Goal: Task Accomplishment & Management: Manage account settings

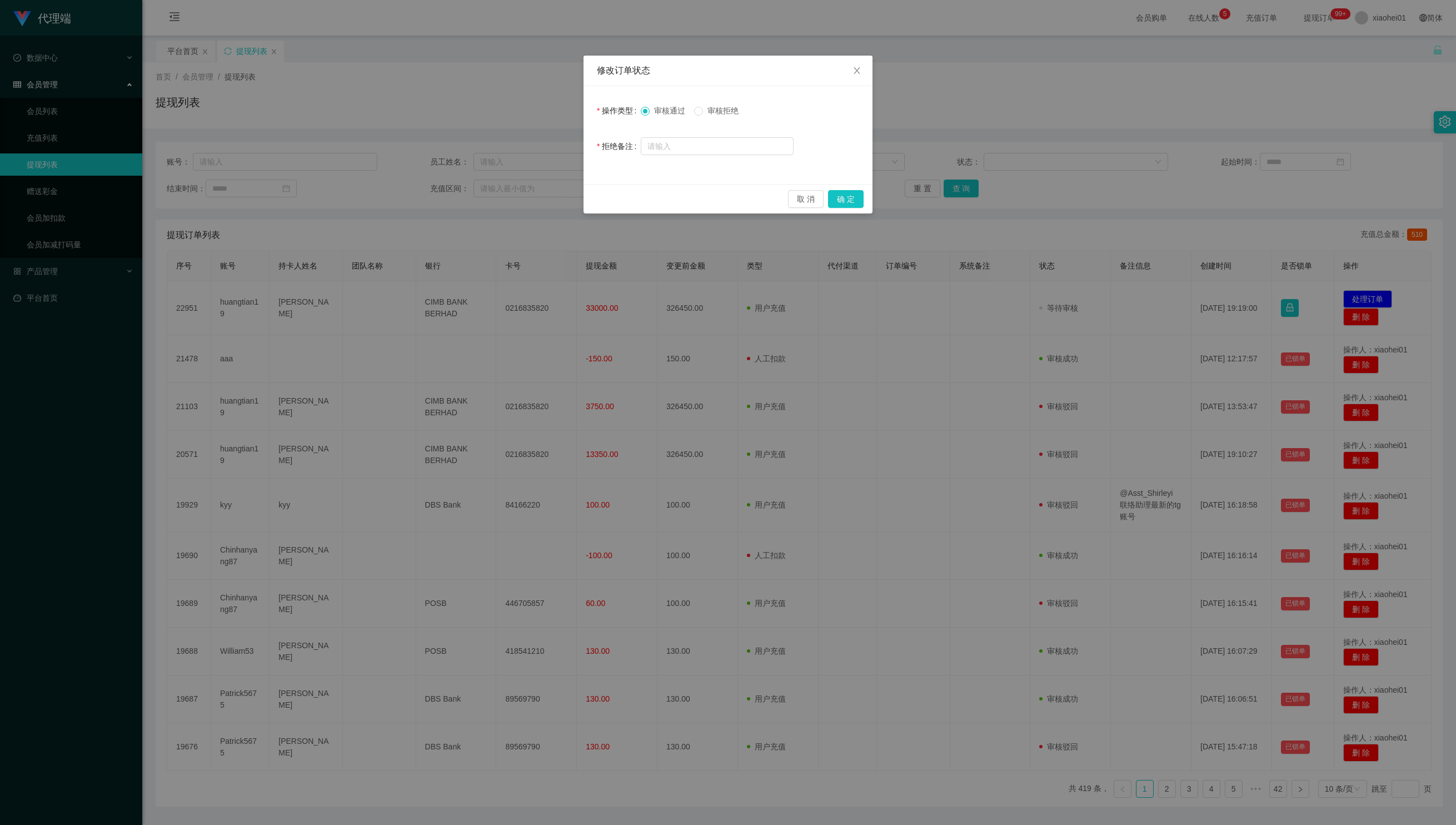
click at [715, 112] on span "审核拒绝" at bounding box center [723, 111] width 40 height 9
click at [844, 194] on button "确 定" at bounding box center [845, 199] width 35 height 18
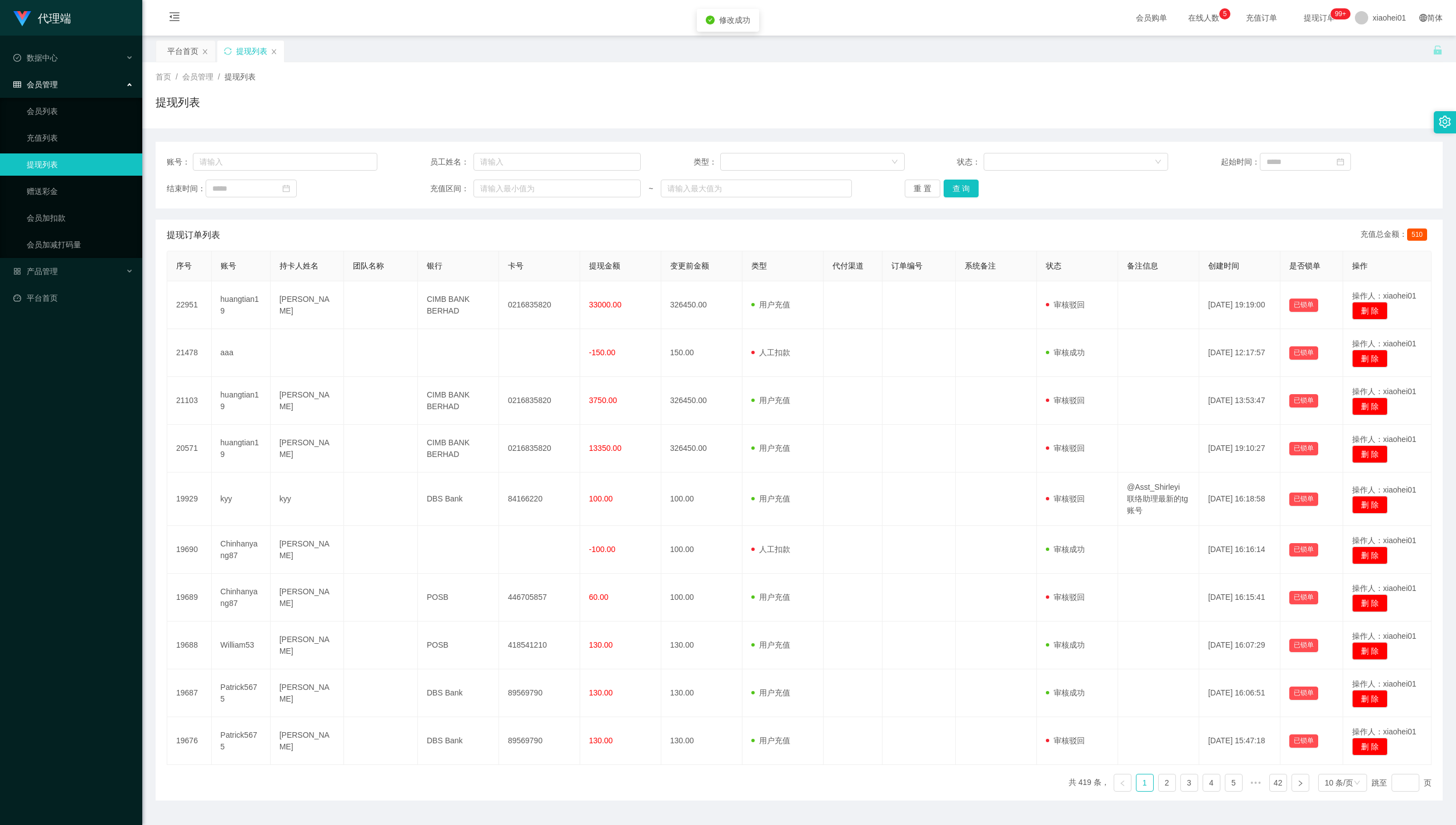
click at [1332, 107] on div "提现列表" at bounding box center [799, 106] width 1287 height 25
click at [1368, 48] on span "退出登录" at bounding box center [1368, 49] width 31 height 9
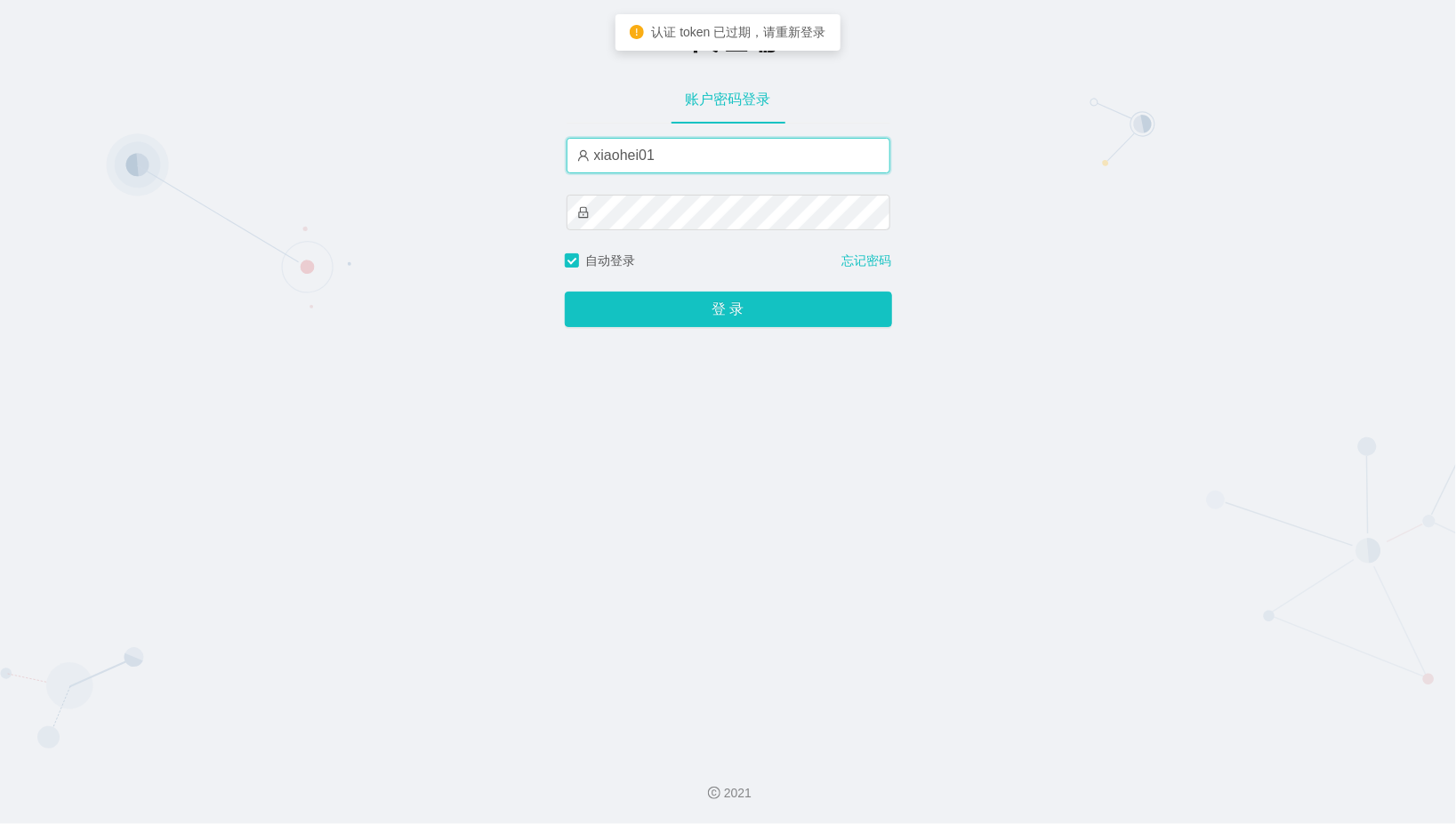
click at [738, 166] on input "xiaohei01" at bounding box center [728, 156] width 324 height 36
type input "xiaohei03"
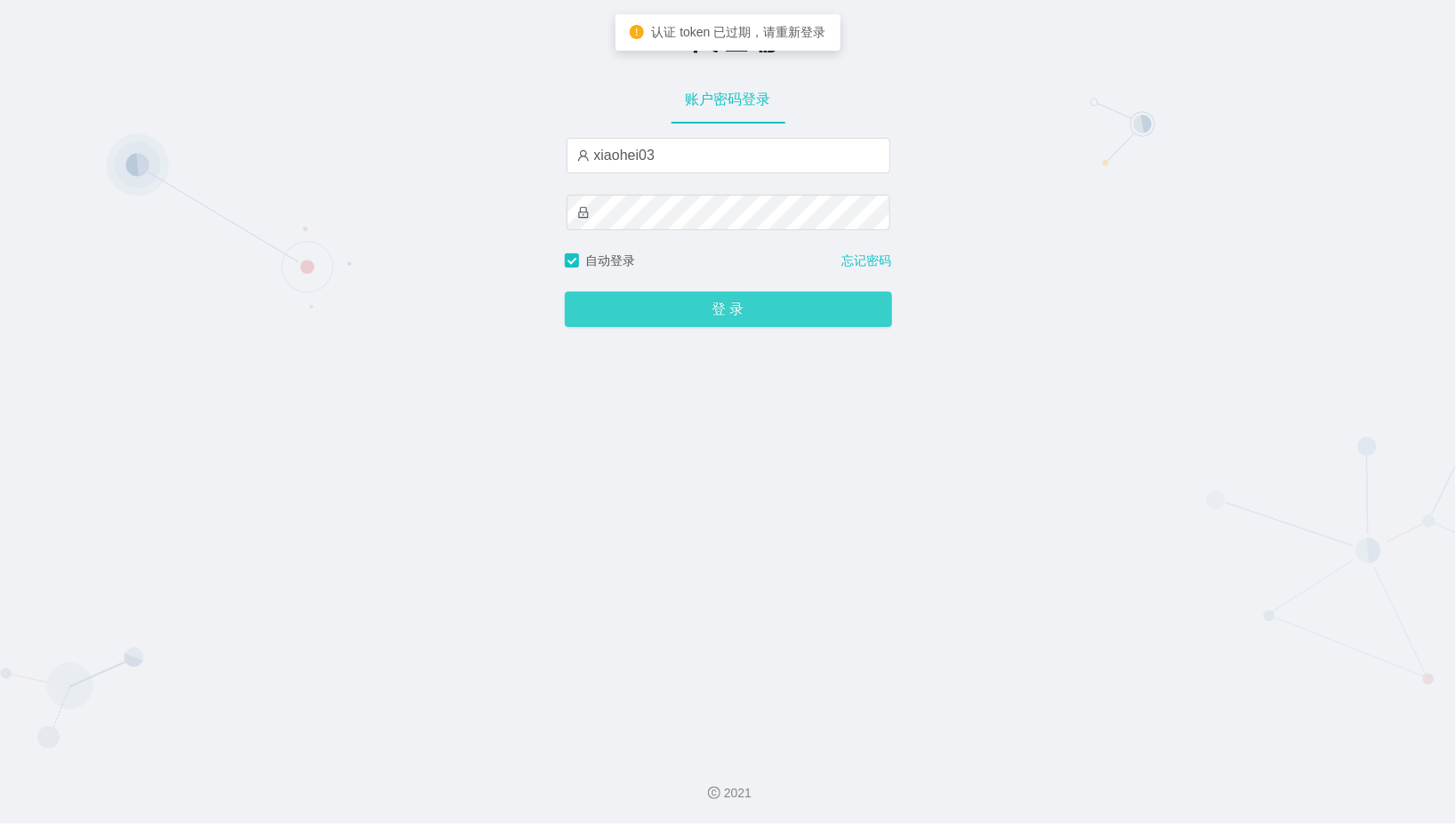
click at [664, 325] on button "登 录" at bounding box center [728, 309] width 327 height 36
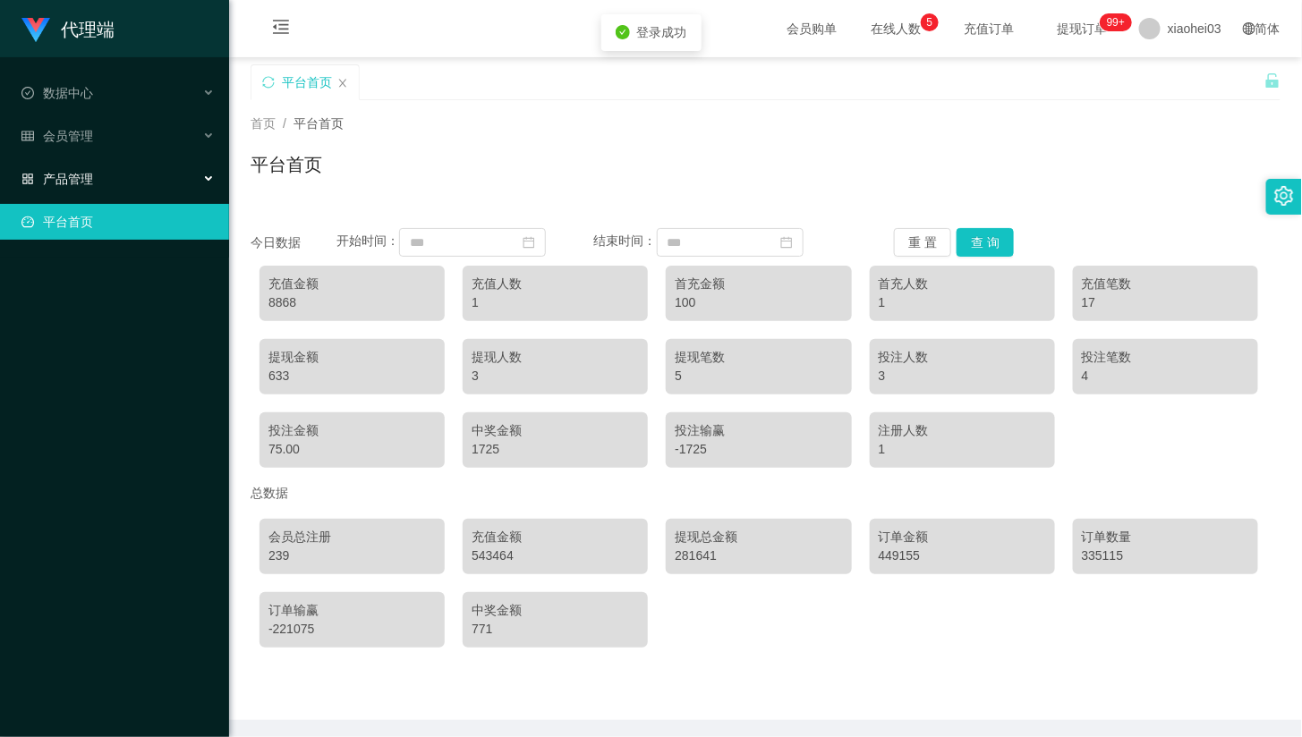
click at [144, 176] on div "产品管理" at bounding box center [114, 179] width 229 height 36
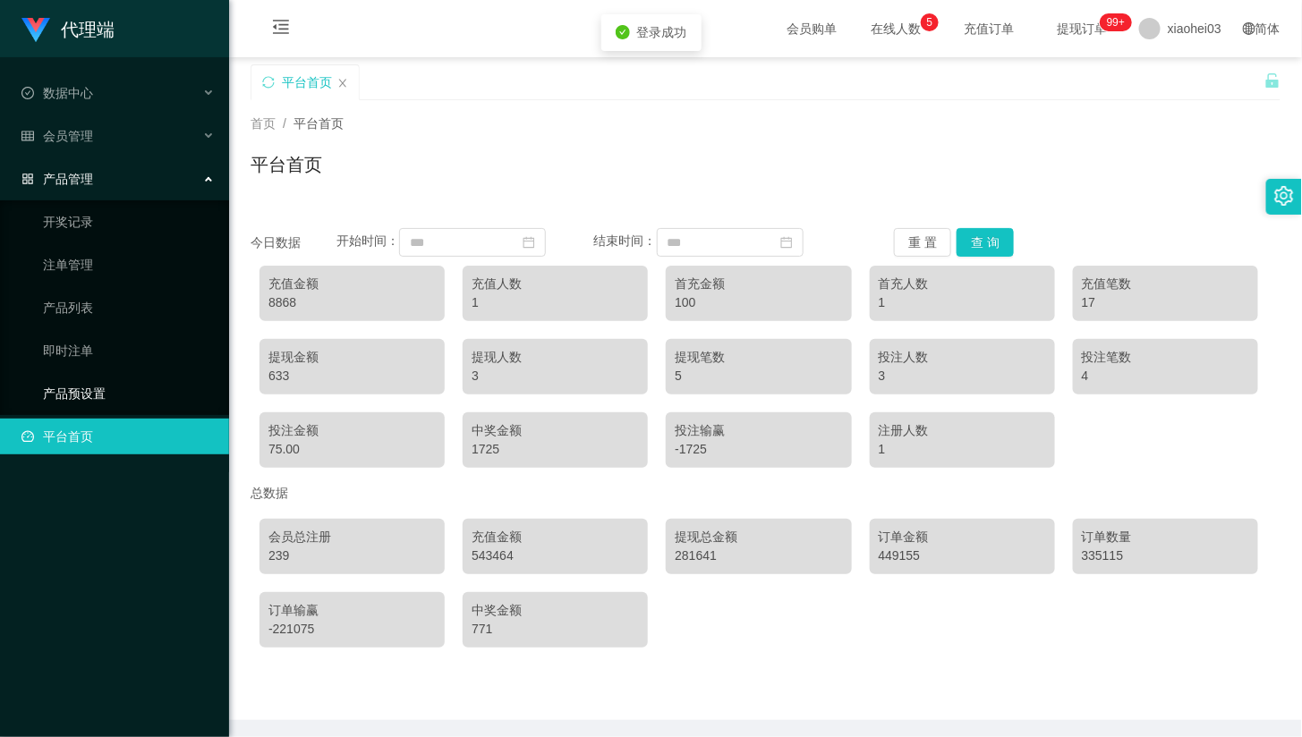
click at [128, 382] on link "产品预设置" at bounding box center [129, 394] width 172 height 36
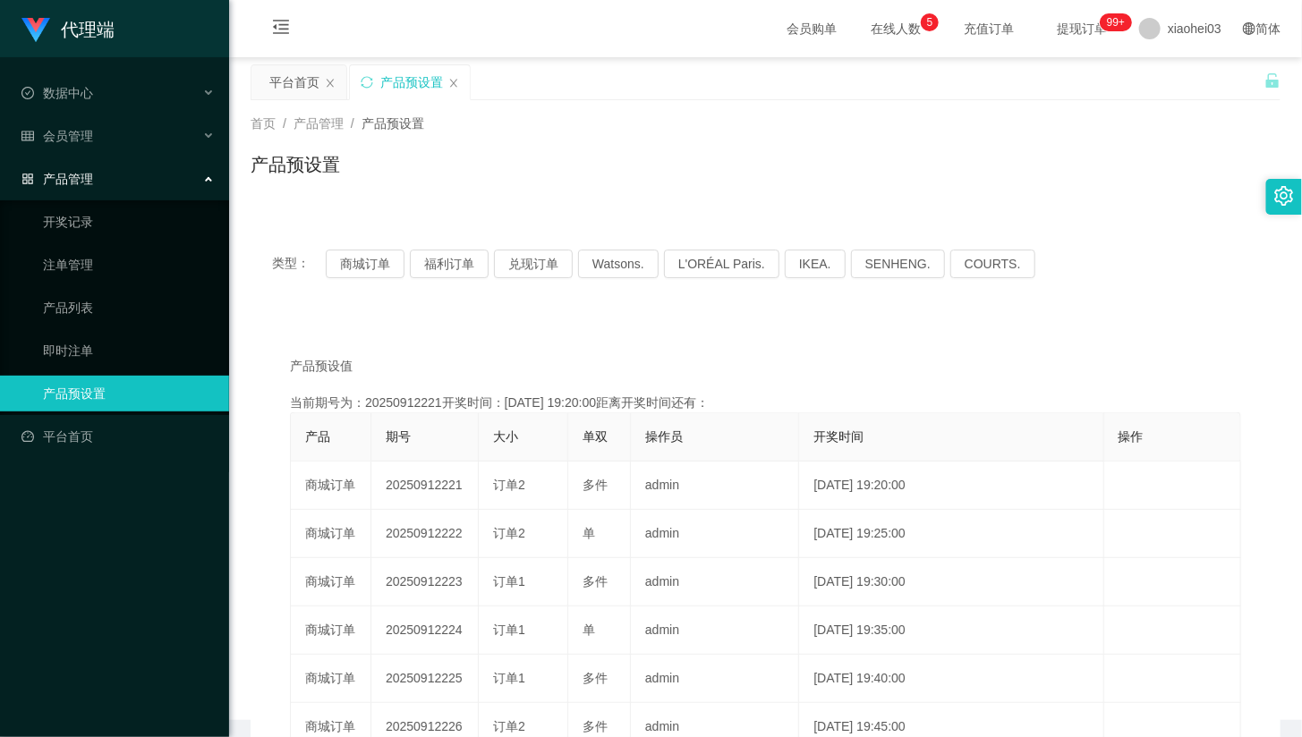
click at [159, 183] on div "产品管理" at bounding box center [114, 179] width 229 height 36
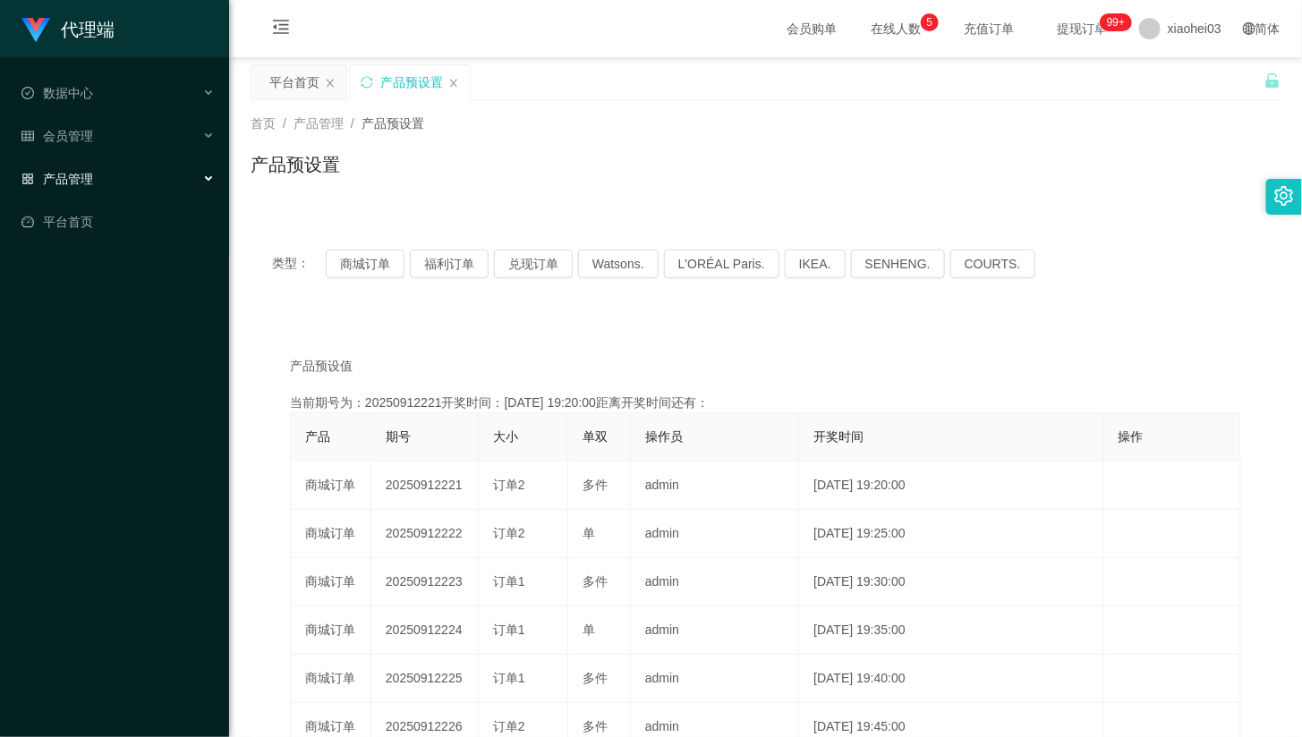
click at [164, 188] on div "产品管理" at bounding box center [114, 179] width 229 height 36
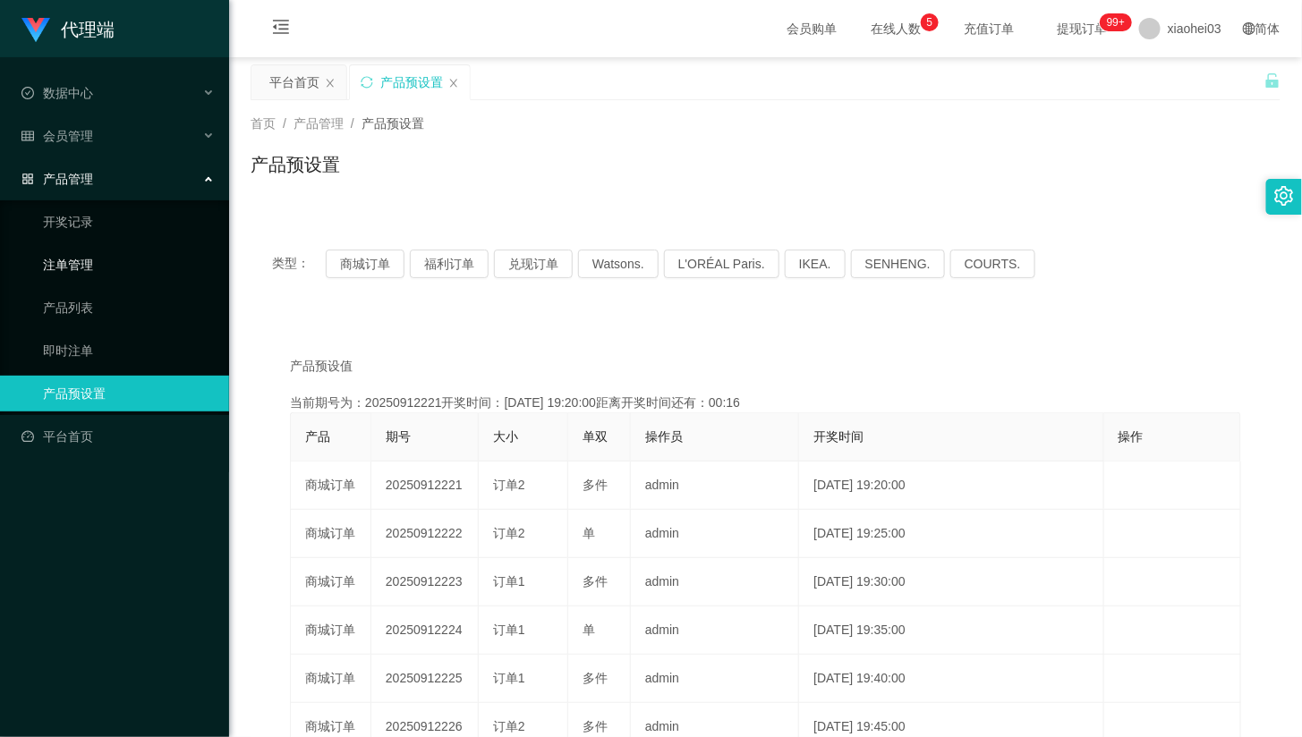
click at [130, 268] on link "注单管理" at bounding box center [129, 265] width 172 height 36
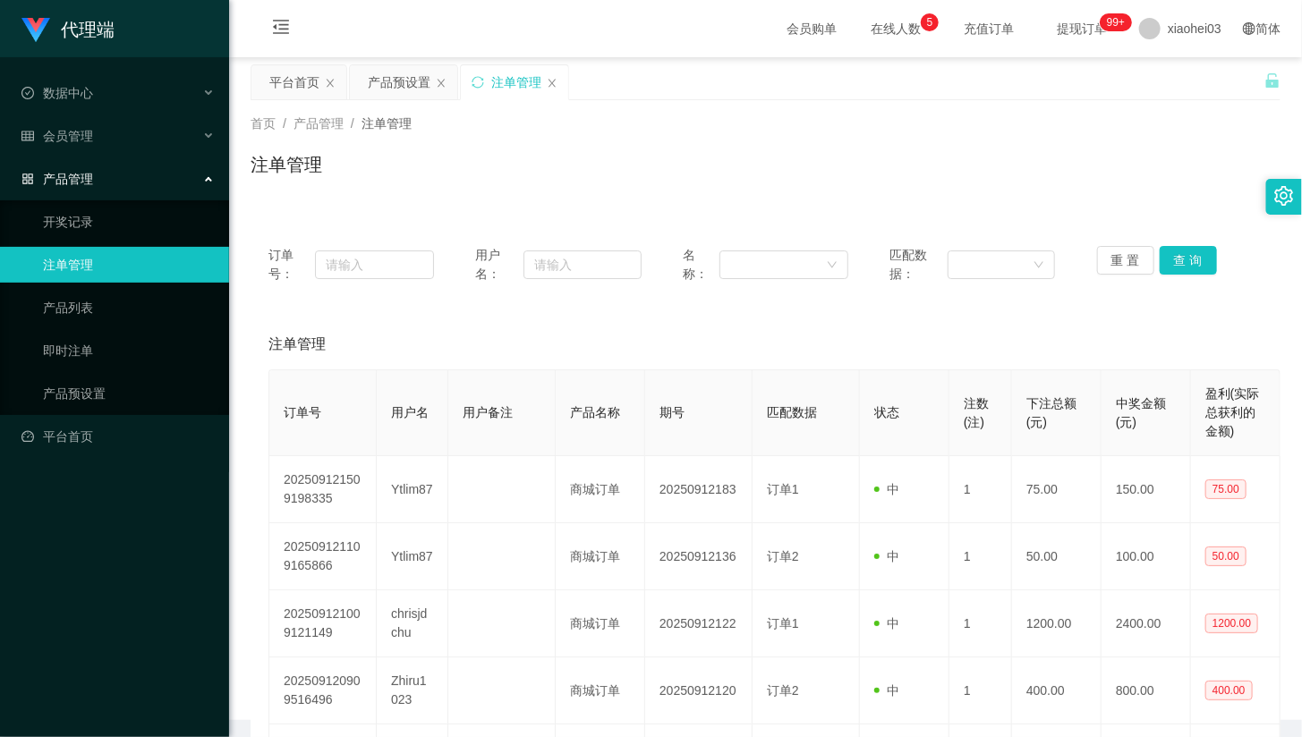
click at [170, 182] on div "产品管理" at bounding box center [114, 179] width 229 height 36
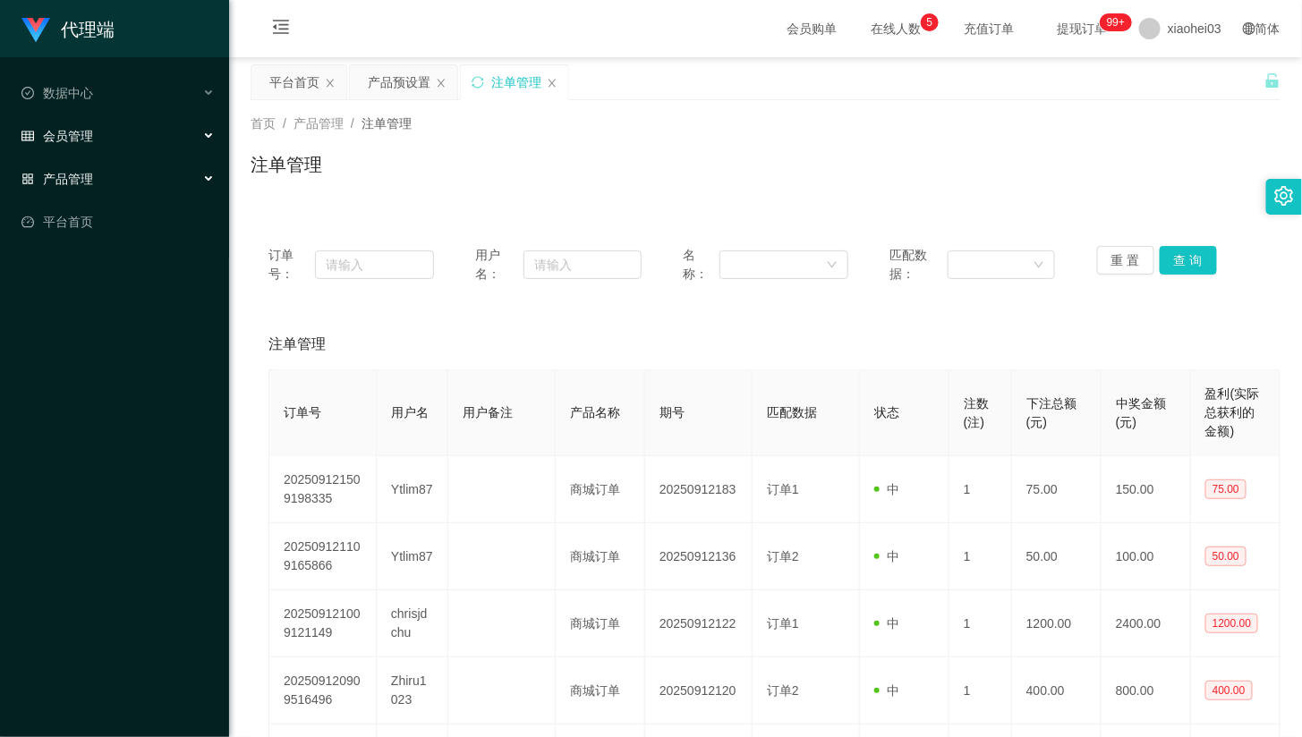
click at [179, 122] on div "会员管理" at bounding box center [114, 136] width 229 height 36
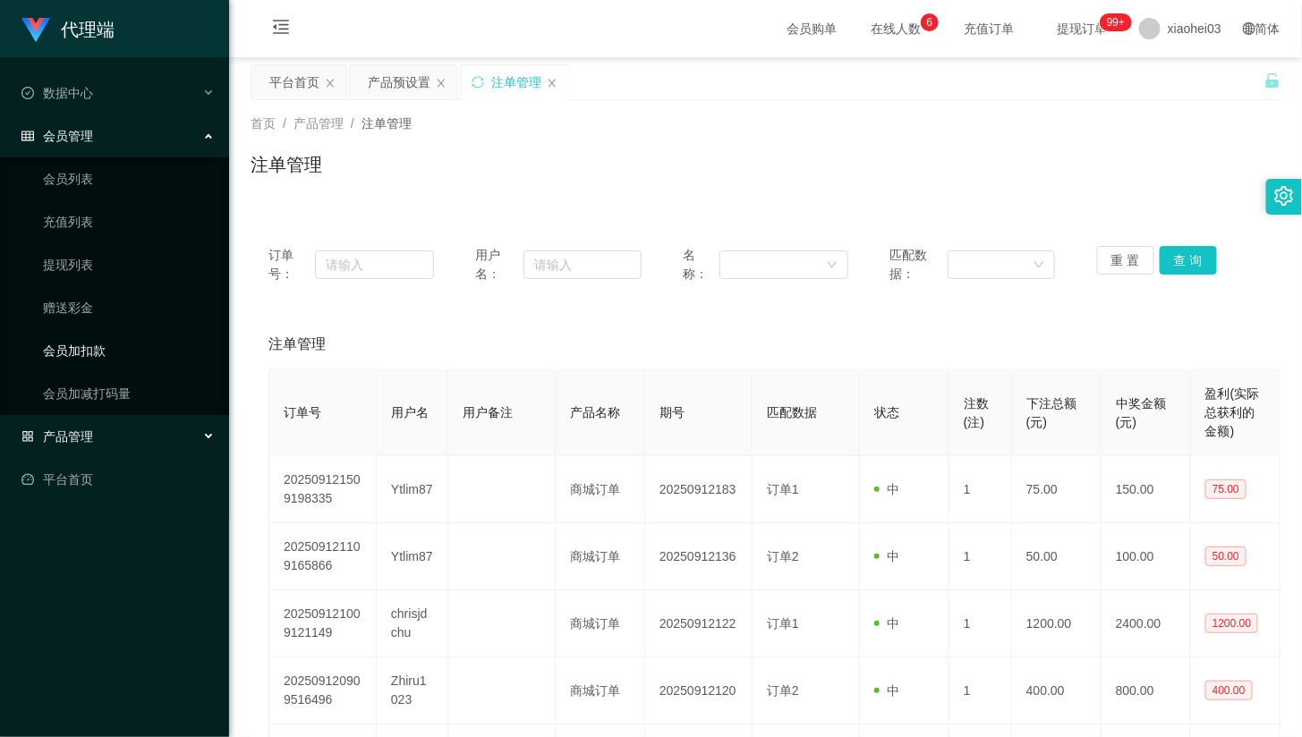
click at [116, 356] on link "会员加扣款" at bounding box center [129, 351] width 172 height 36
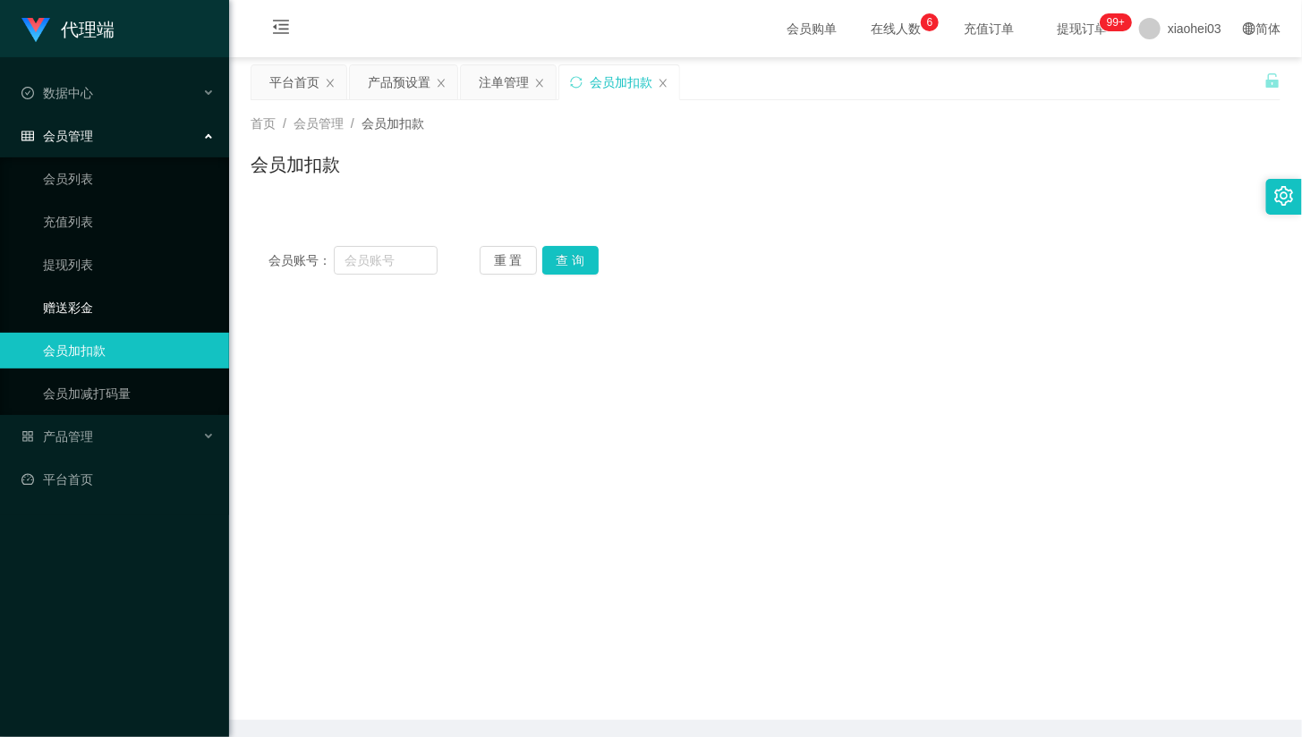
click at [93, 310] on link "赠送彩金" at bounding box center [129, 308] width 172 height 36
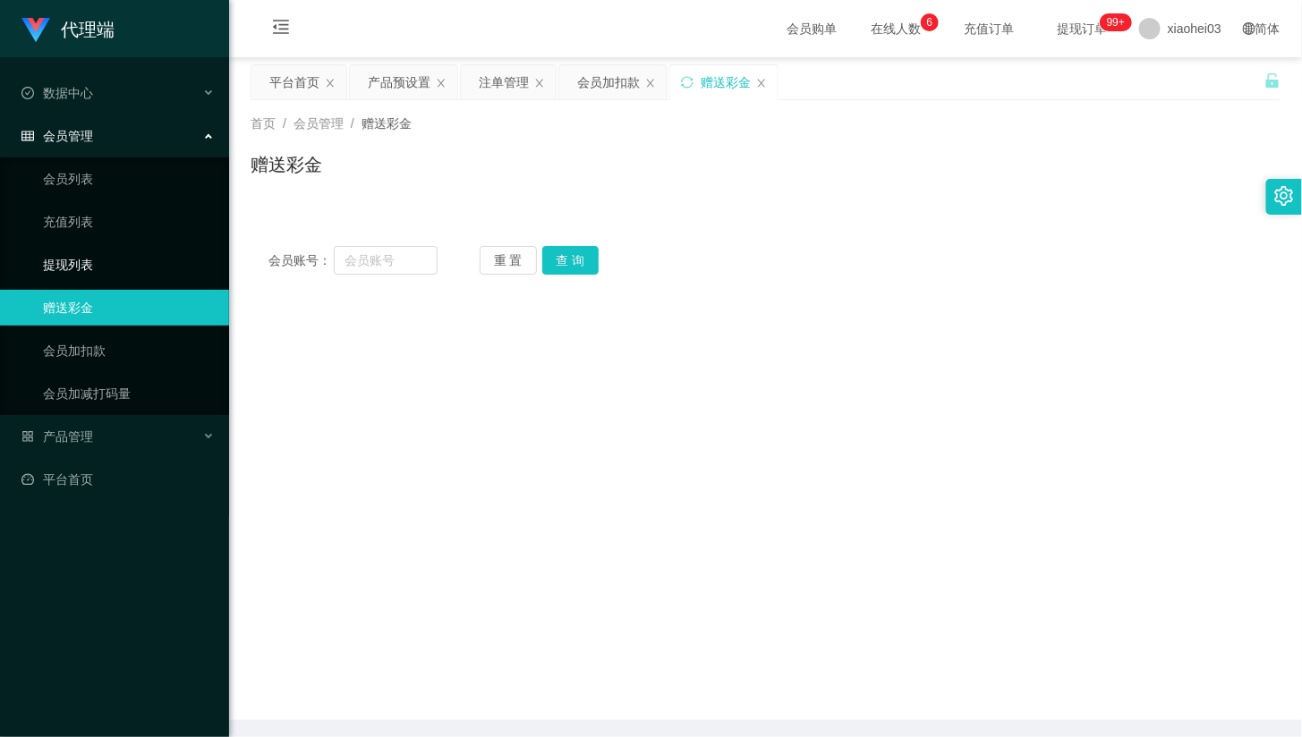
click at [114, 258] on link "提现列表" at bounding box center [129, 265] width 172 height 36
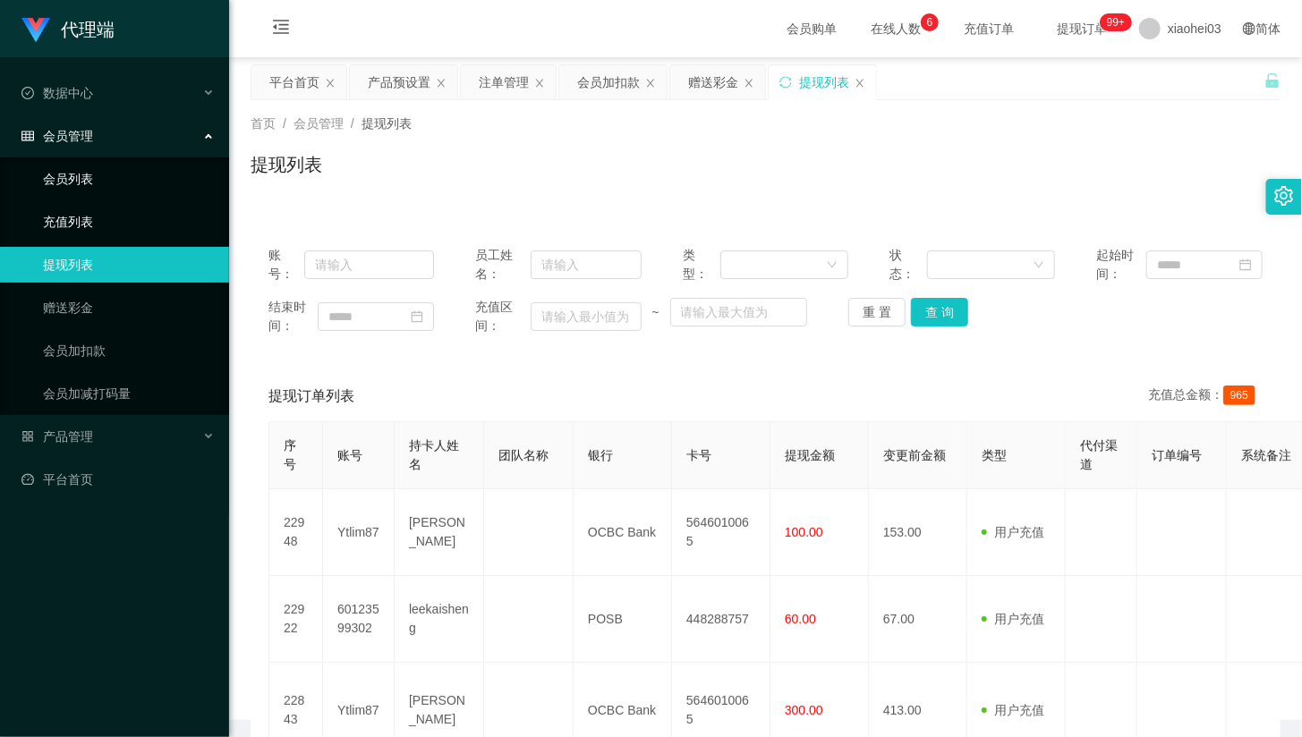
click at [131, 172] on link "会员列表" at bounding box center [129, 179] width 172 height 36
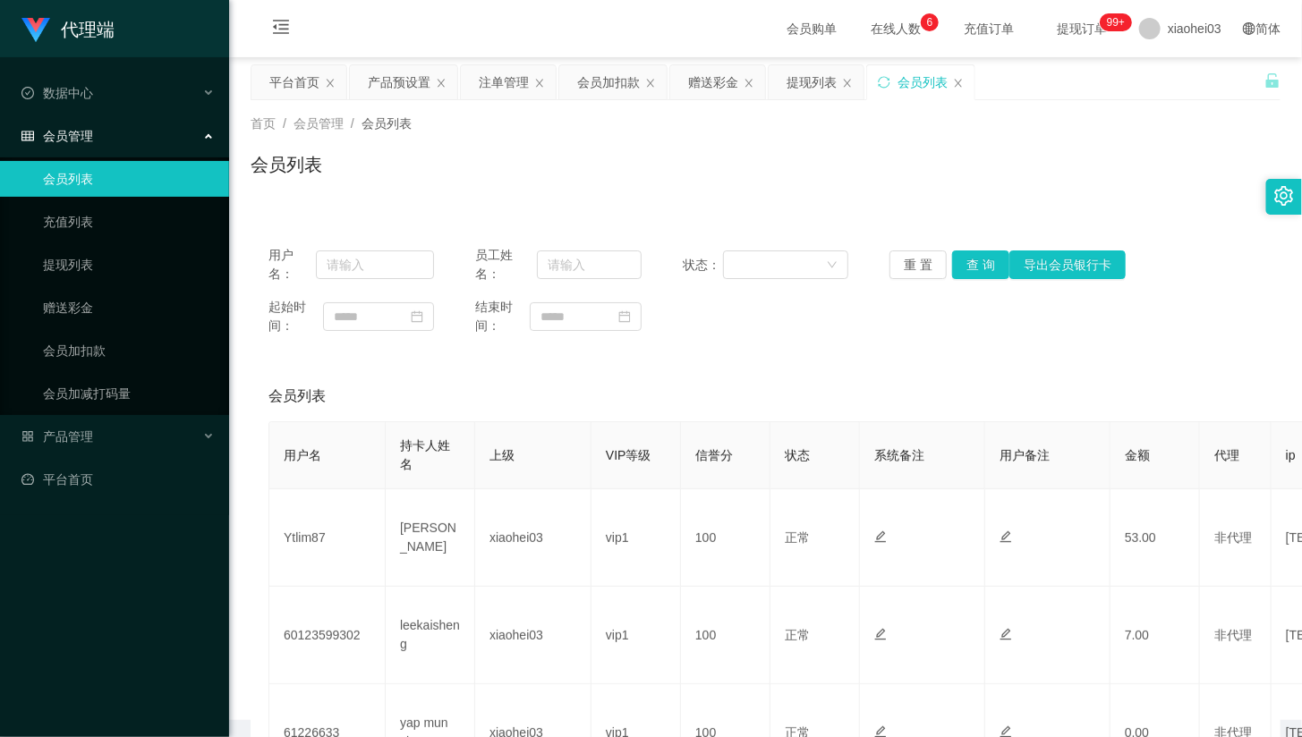
click at [155, 128] on div "会员管理" at bounding box center [114, 136] width 229 height 36
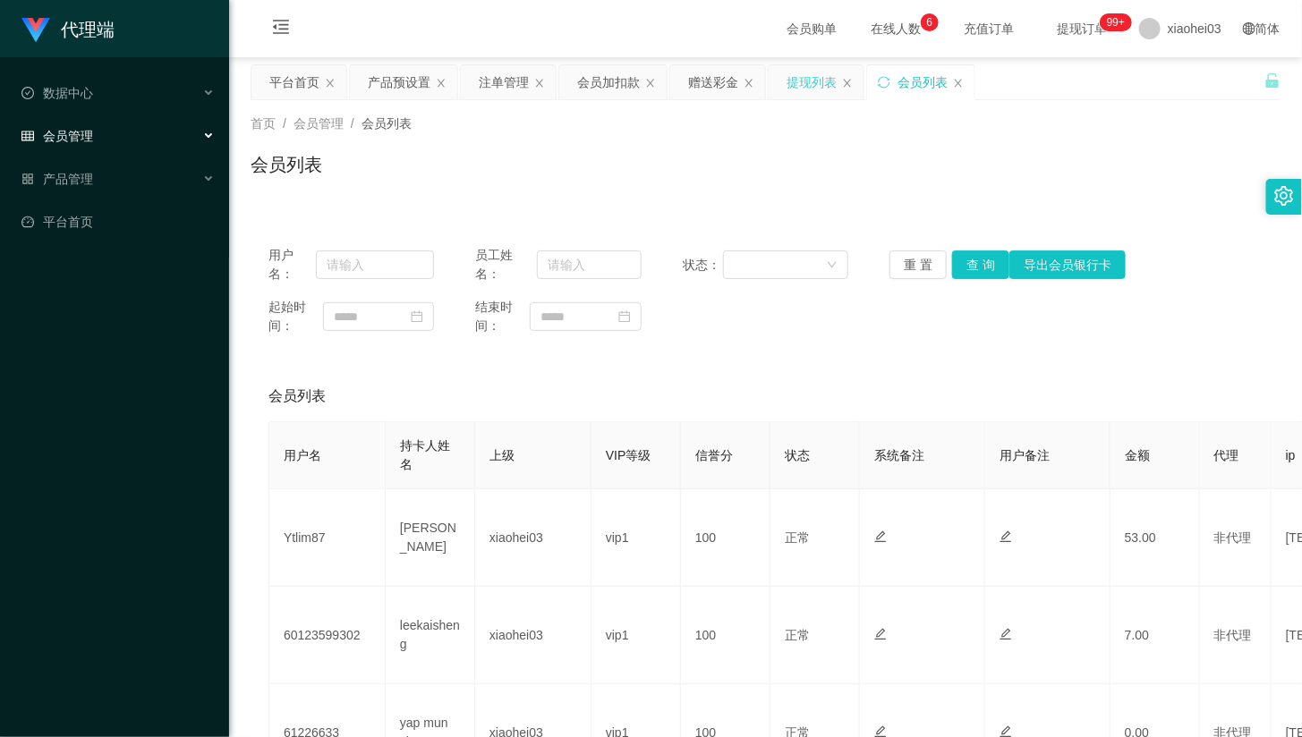
click at [809, 79] on div "提现列表" at bounding box center [811, 82] width 50 height 34
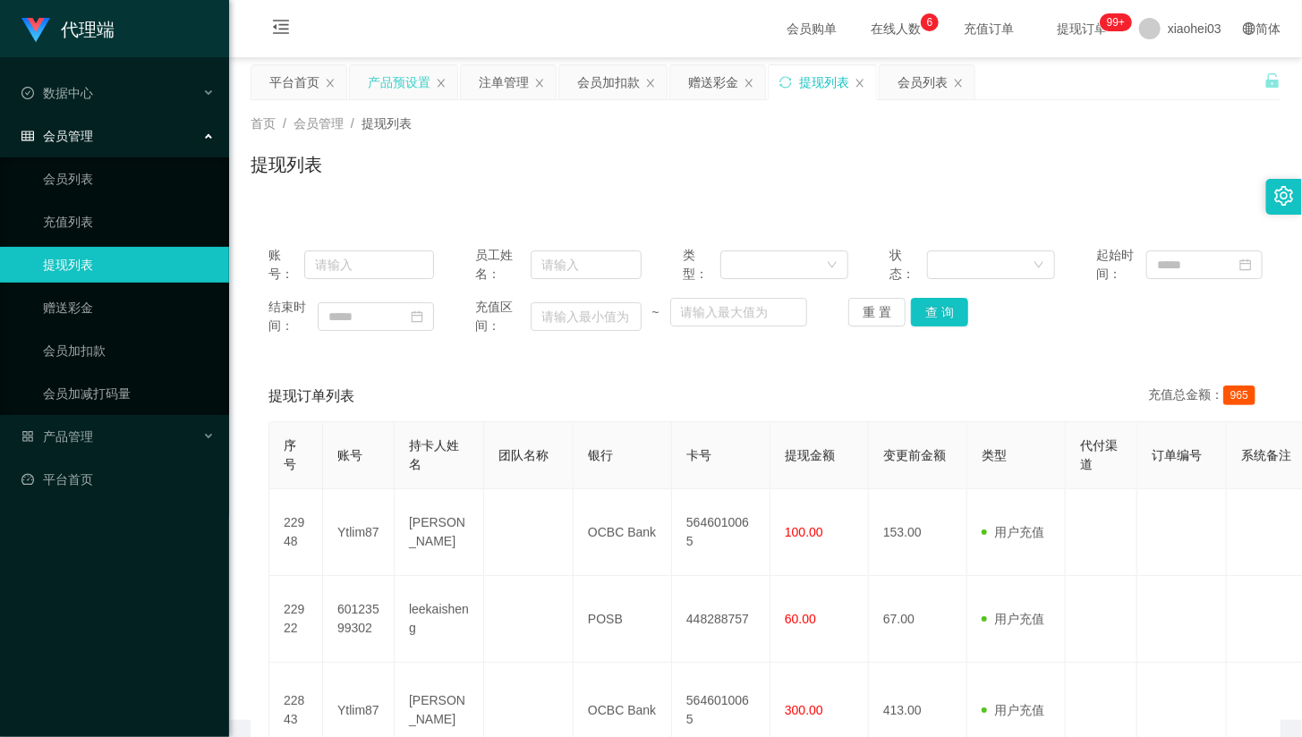
click at [383, 82] on div "产品预设置" at bounding box center [399, 82] width 63 height 34
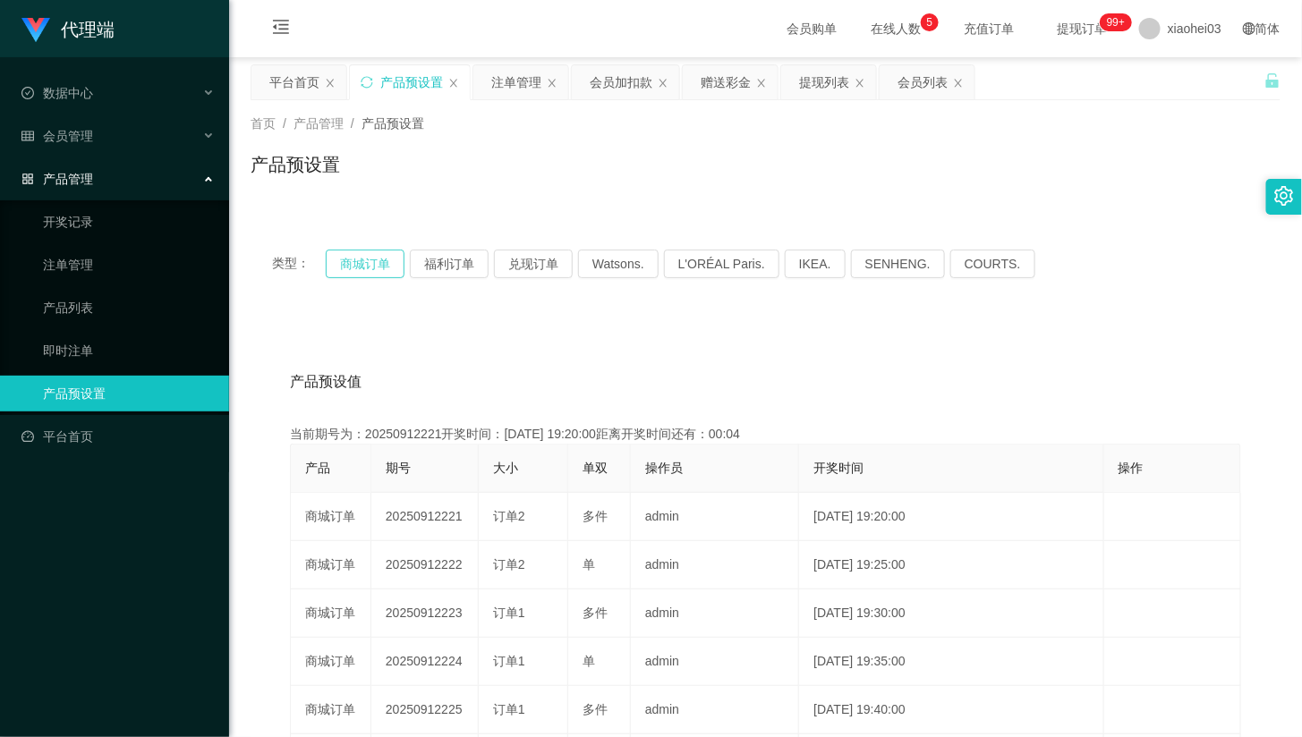
click at [362, 273] on button "商城订单" at bounding box center [365, 264] width 79 height 29
drag, startPoint x: 819, startPoint y: 79, endPoint x: 818, endPoint y: 95, distance: 16.1
click at [819, 79] on div "提现列表" at bounding box center [824, 82] width 50 height 34
